Goal: Task Accomplishment & Management: Manage account settings

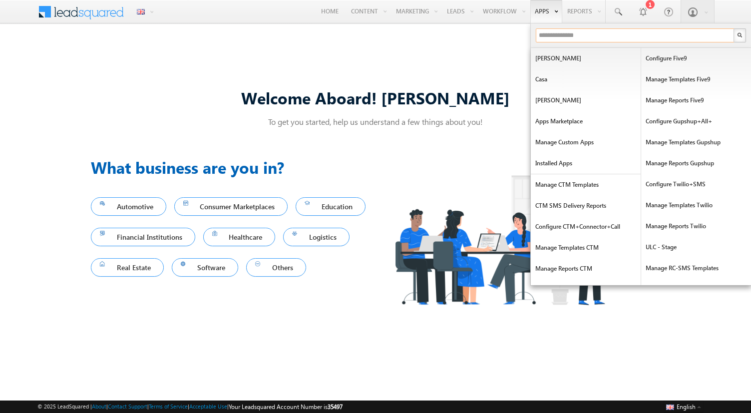
click at [550, 38] on input "text" at bounding box center [635, 35] width 199 height 14
type input "***"
click at [548, 29] on input "text" at bounding box center [635, 35] width 199 height 14
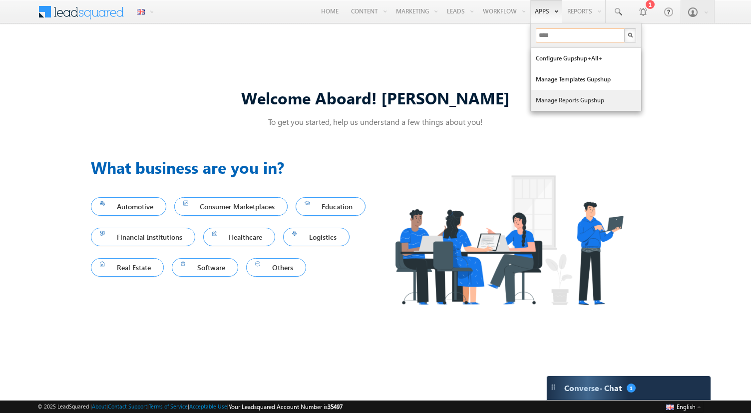
type input "****"
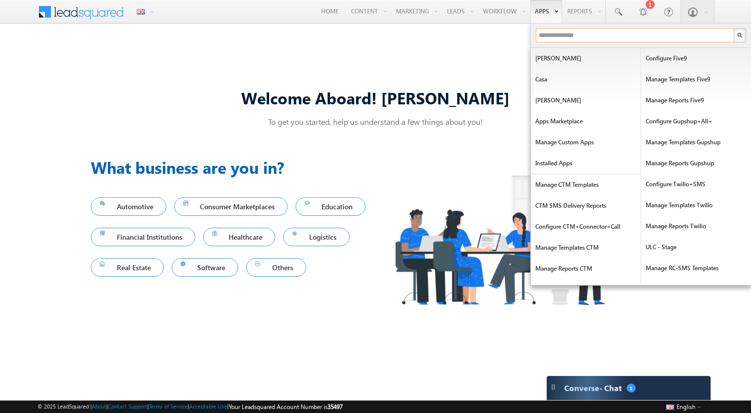
click at [544, 37] on input "text" at bounding box center [635, 35] width 199 height 14
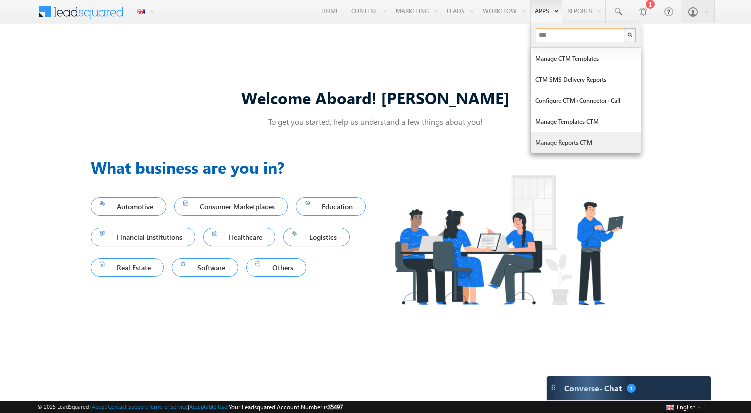
type input "***"
click at [573, 139] on link "Manage Reports CTM" at bounding box center [586, 142] width 110 height 21
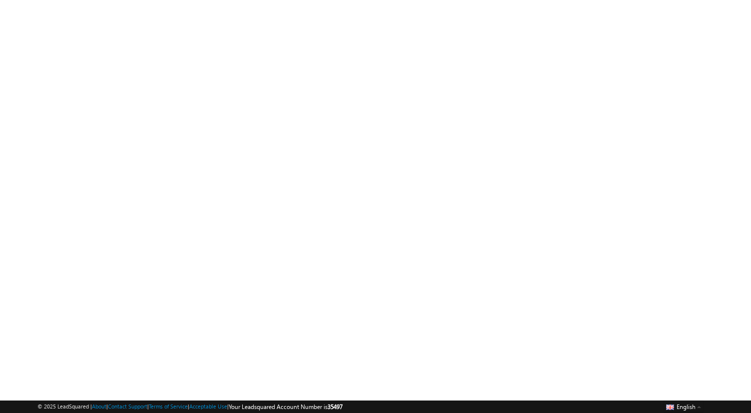
scroll to position [74, 0]
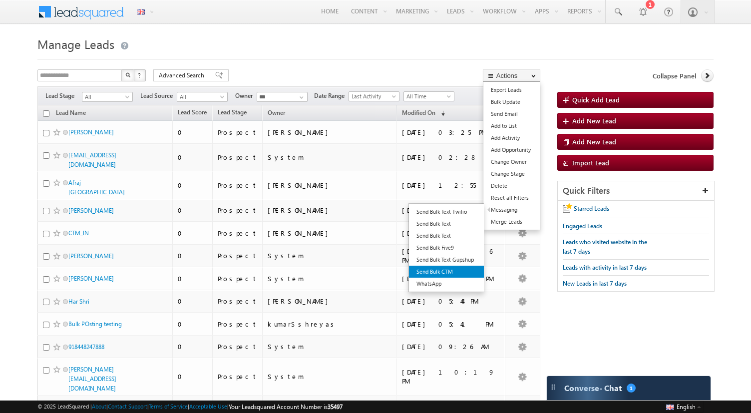
click at [446, 268] on link "Send Bulk CTM" at bounding box center [446, 272] width 75 height 12
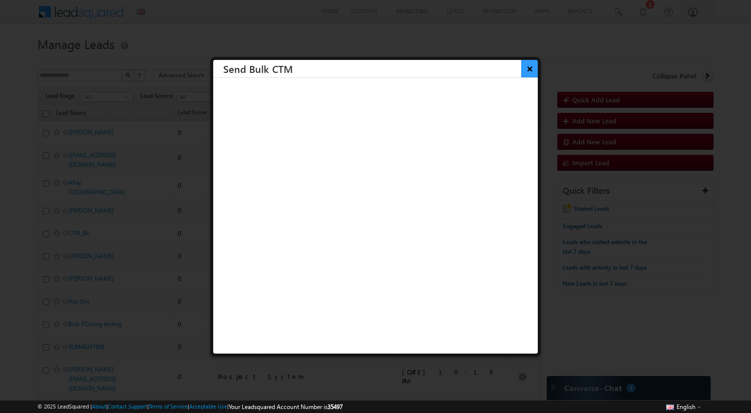
click at [528, 65] on button "×" at bounding box center [530, 68] width 16 height 17
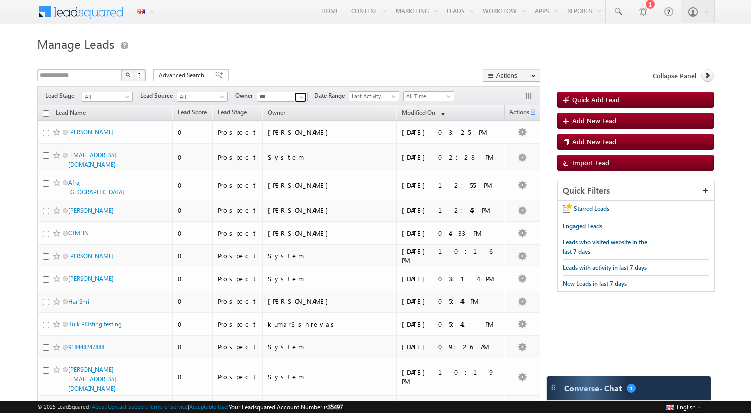
click at [304, 99] on span at bounding box center [302, 97] width 8 height 8
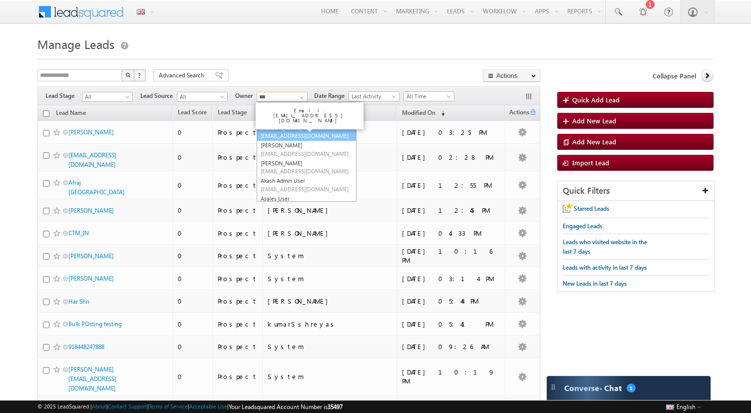
click at [292, 129] on link "Afraj Ahmad afraj.tenant35497@mailinator.com" at bounding box center [307, 131] width 100 height 19
type input "**********"
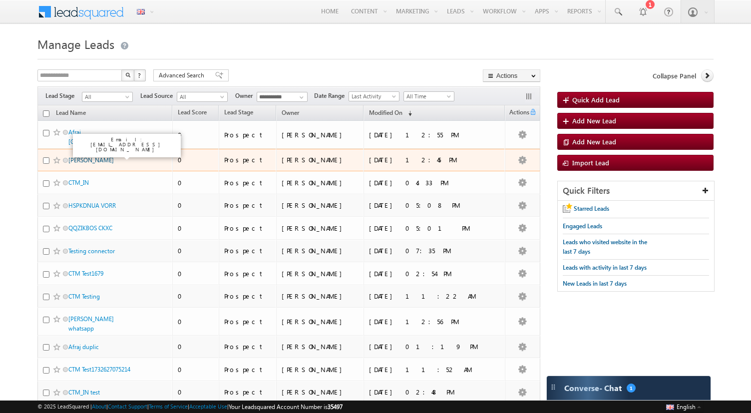
click at [108, 156] on link "[PERSON_NAME]" at bounding box center [90, 159] width 45 height 7
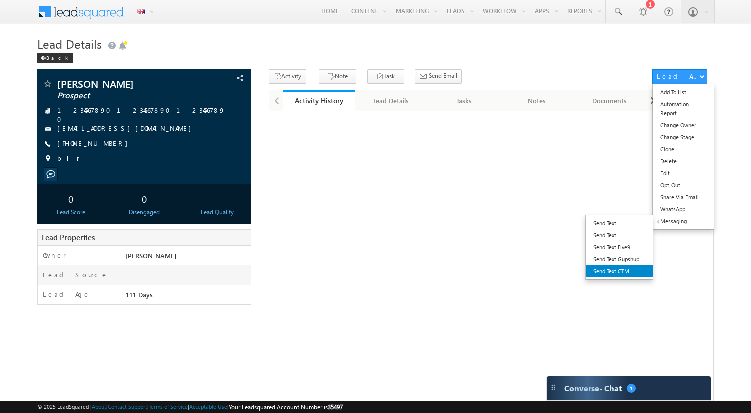
click at [623, 271] on link "Send Text CTM" at bounding box center [619, 271] width 67 height 12
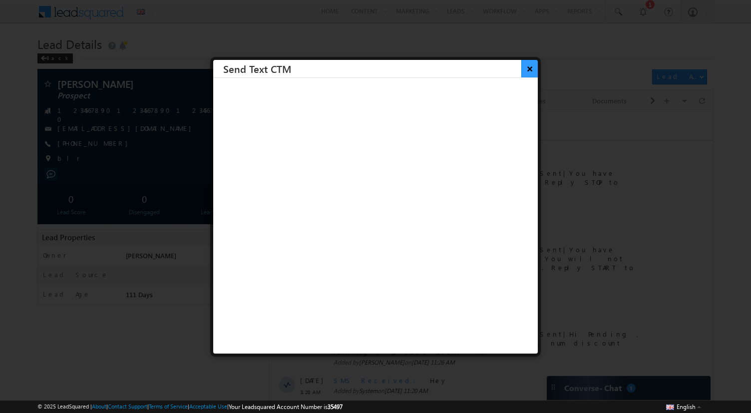
click at [534, 62] on button "×" at bounding box center [530, 68] width 16 height 17
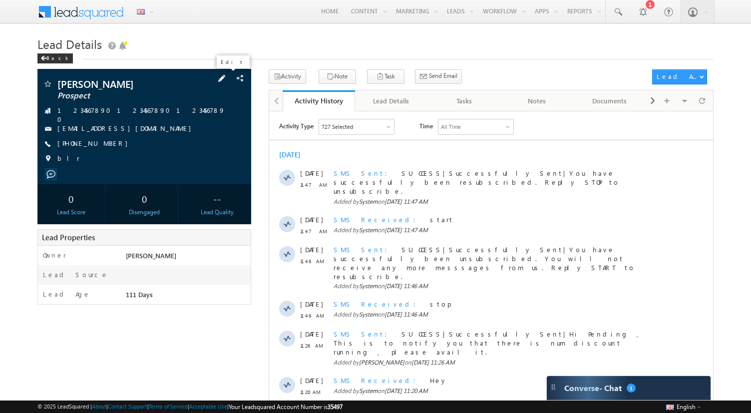
click at [227, 81] on span at bounding box center [221, 78] width 11 height 11
click at [226, 77] on span at bounding box center [221, 78] width 11 height 11
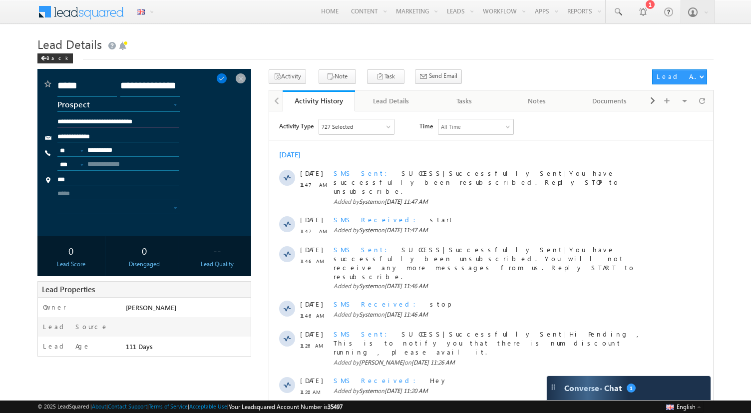
click at [172, 120] on input "**********" at bounding box center [118, 122] width 122 height 9
type input "**********"
click at [227, 79] on span at bounding box center [221, 78] width 11 height 11
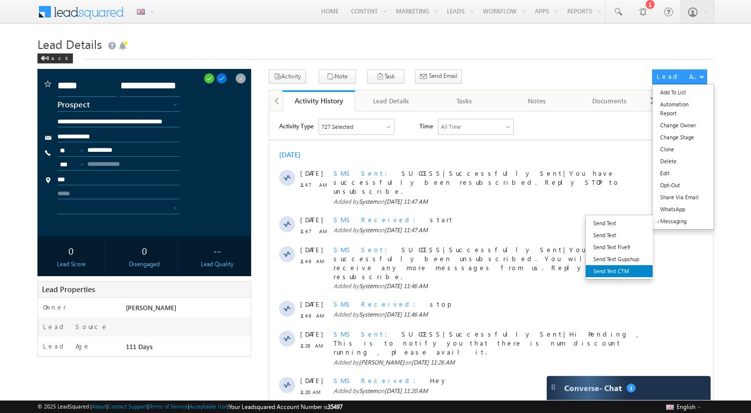
click at [620, 270] on link "Send Text CTM" at bounding box center [619, 271] width 67 height 12
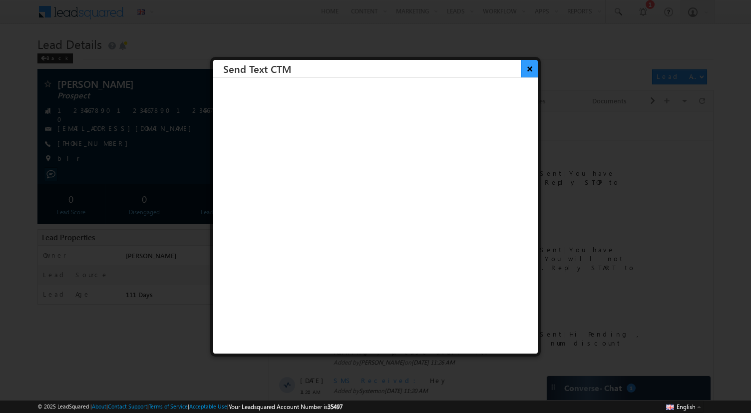
click at [531, 69] on button "×" at bounding box center [530, 68] width 16 height 17
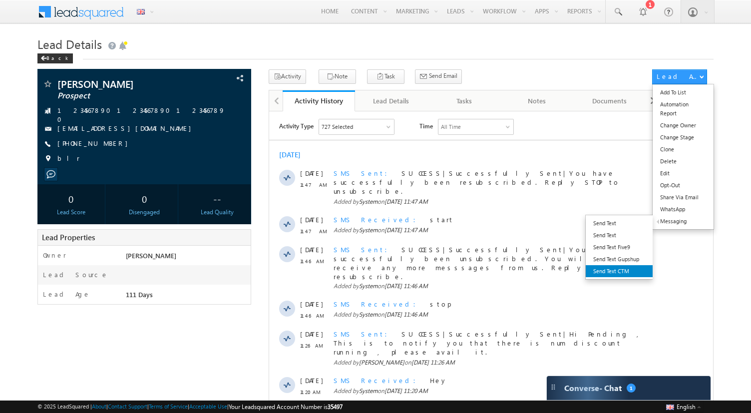
click at [624, 271] on link "Send Text CTM" at bounding box center [619, 271] width 67 height 12
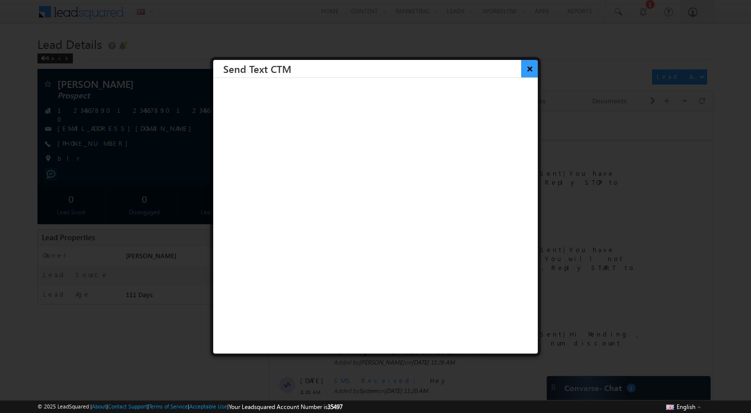
click at [529, 72] on button "×" at bounding box center [530, 68] width 16 height 17
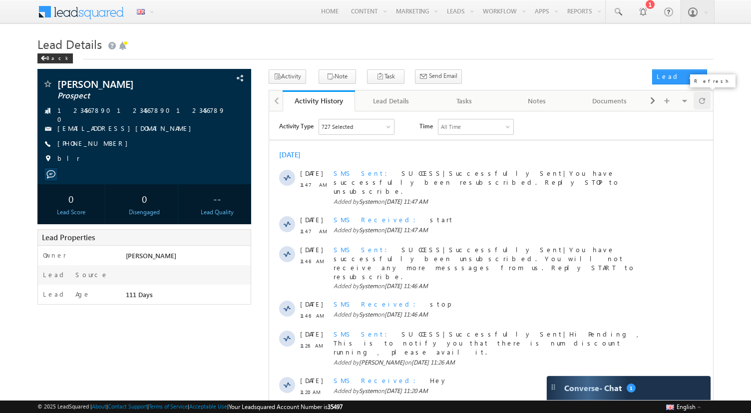
click at [704, 95] on span at bounding box center [702, 100] width 6 height 17
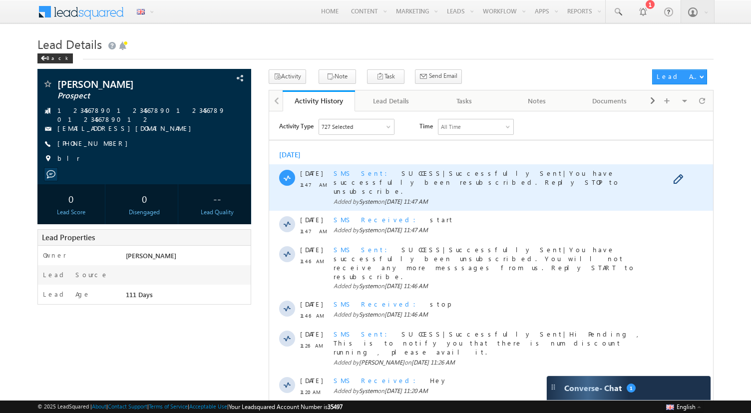
click at [347, 170] on span "SMS Sent" at bounding box center [363, 172] width 60 height 8
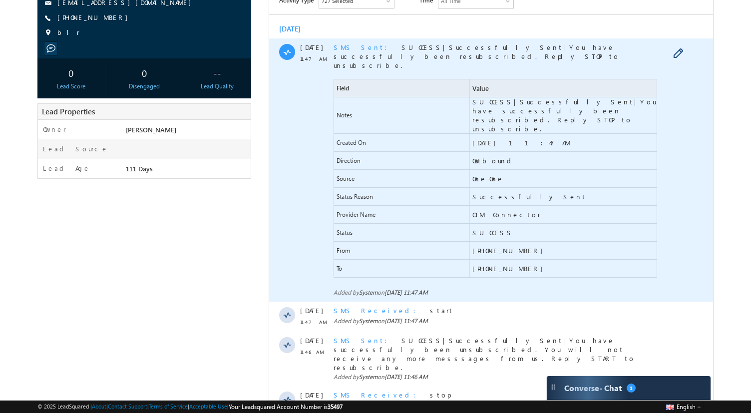
scroll to position [126, 0]
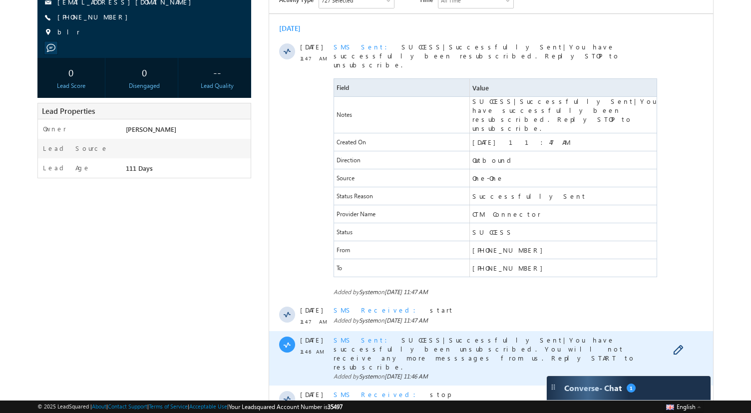
click at [348, 336] on span "SMS Sent" at bounding box center [363, 340] width 60 height 8
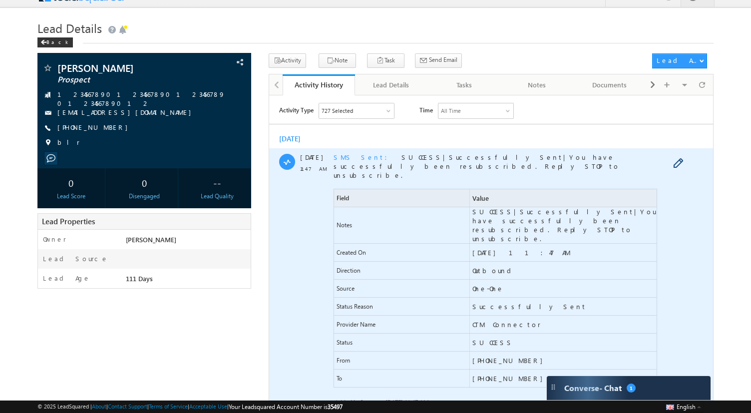
scroll to position [14, 0]
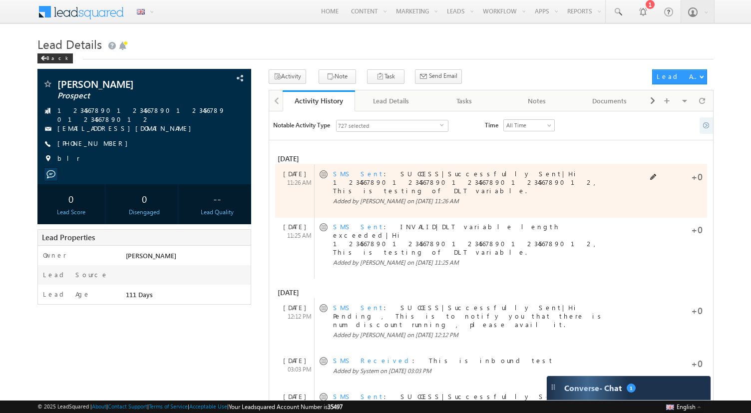
click at [352, 172] on link "SMS Sent" at bounding box center [358, 173] width 51 height 8
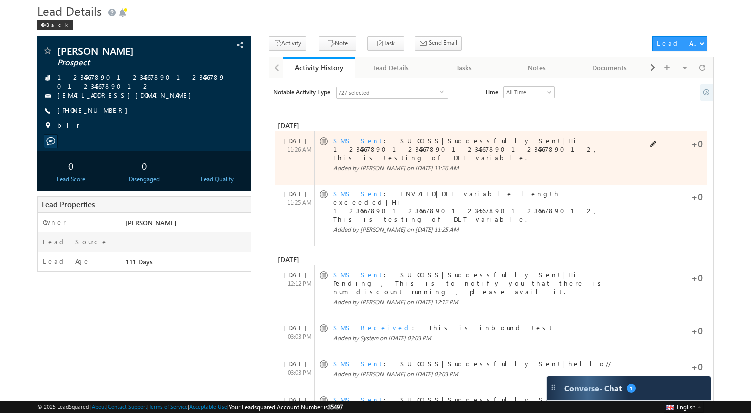
scroll to position [44, 0]
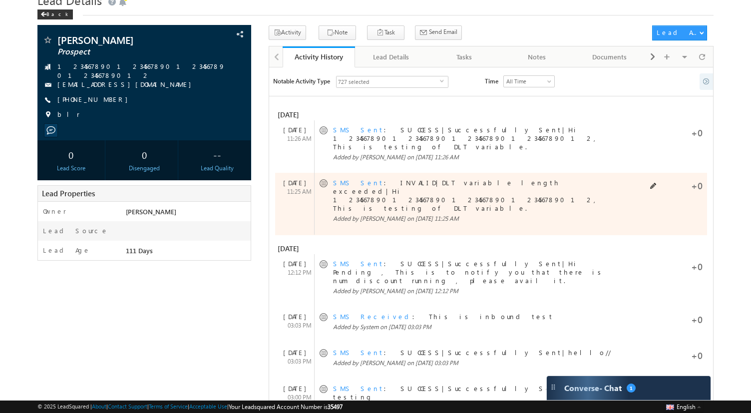
click at [338, 134] on link "SMS Sent" at bounding box center [358, 129] width 51 height 8
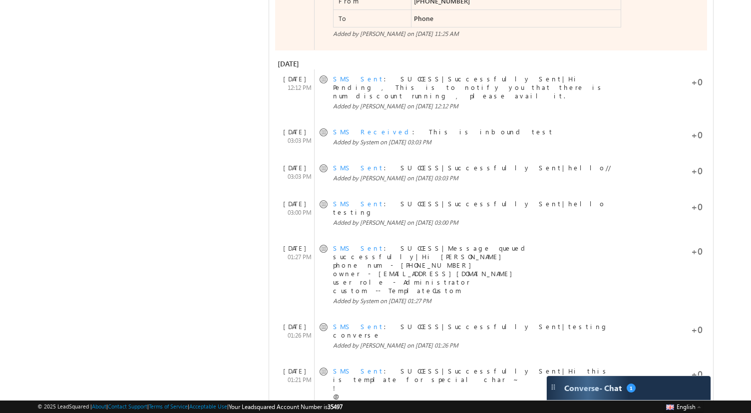
scroll to position [623, 0]
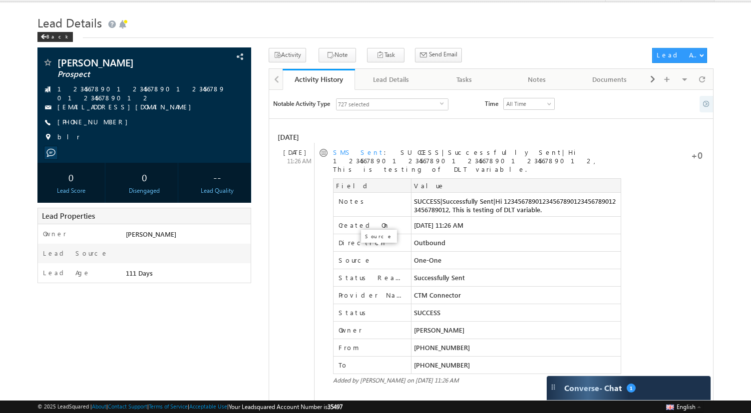
scroll to position [0, 0]
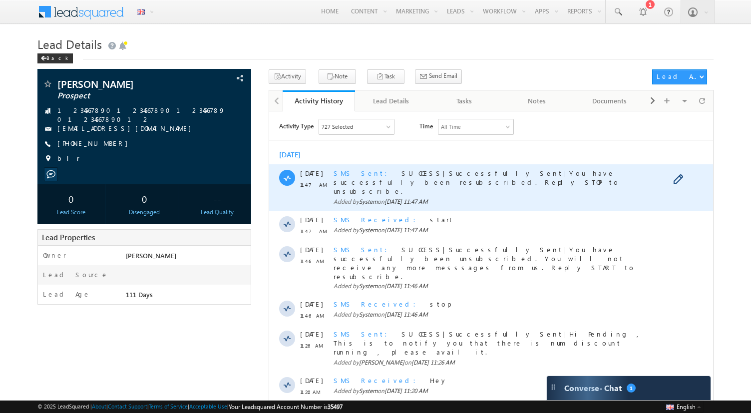
click at [347, 173] on span "SMS Sent" at bounding box center [363, 172] width 60 height 8
